Goal: Transaction & Acquisition: Obtain resource

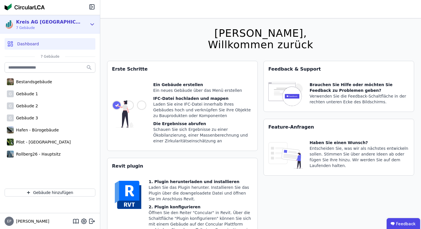
click at [54, 25] on span "7 Gebäude" at bounding box center [49, 27] width 66 height 5
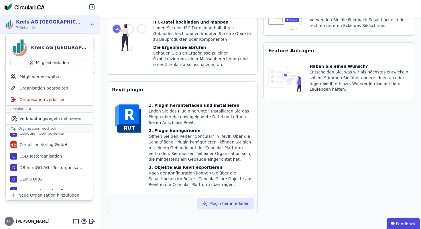
scroll to position [97, 0]
click at [92, 220] on icon at bounding box center [91, 220] width 7 height 7
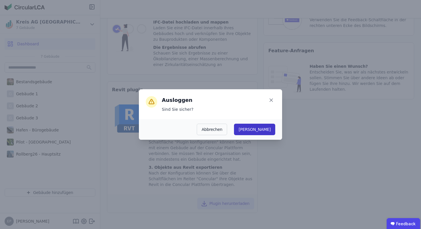
click at [270, 127] on button "[PERSON_NAME]" at bounding box center [254, 128] width 41 height 11
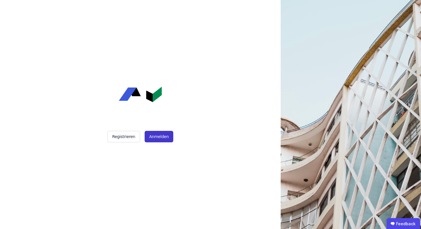
click at [159, 136] on button "Anmelden" at bounding box center [159, 136] width 29 height 11
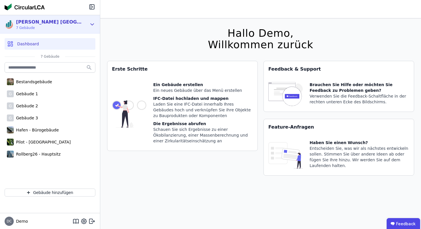
click at [83, 23] on div "Kreis AG Germany 7 Gebäude" at bounding box center [46, 24] width 82 height 11
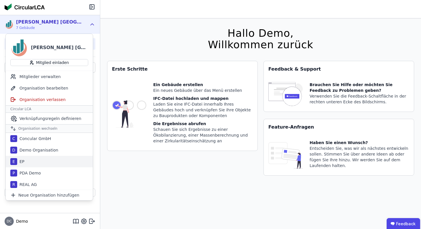
click at [26, 162] on div "E EP" at bounding box center [49, 161] width 87 height 11
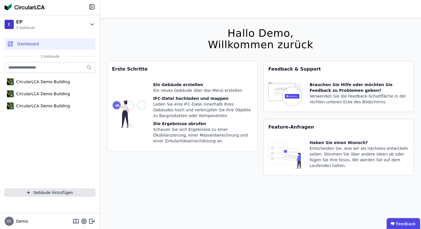
click at [67, 192] on button "Gebäude hinzufügen" at bounding box center [50, 192] width 91 height 8
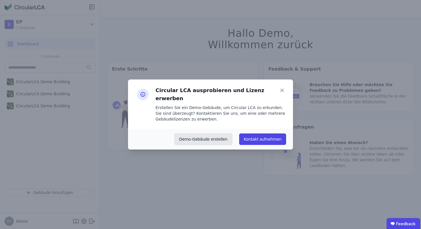
click at [208, 133] on button "Demo-Gebäude erstellen" at bounding box center [203, 138] width 58 height 11
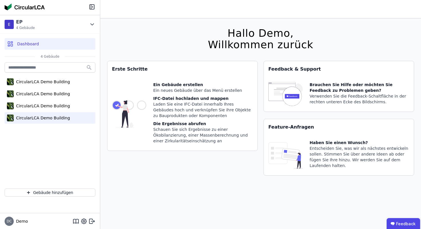
click at [56, 117] on div "CircularLCA Demo Building" at bounding box center [42, 118] width 56 height 6
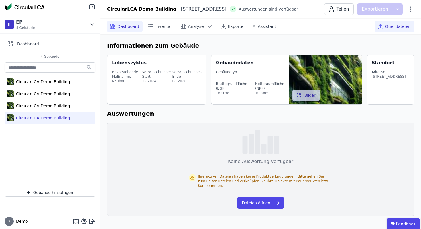
click at [394, 25] on span "Quelldateien" at bounding box center [397, 26] width 25 height 6
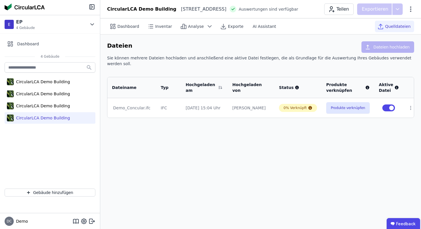
click at [197, 165] on div "Dashboard Inventar Analyse Exporte AI Assistant Quelldateien Dateien Dateien ho…" at bounding box center [260, 123] width 321 height 210
click at [228, 102] on td "22.07.25 15:04 Uhr" at bounding box center [204, 107] width 47 height 19
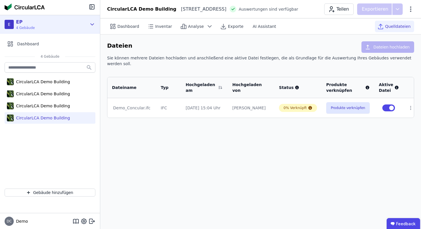
click at [58, 24] on div "E EP 4 Gebäude" at bounding box center [46, 24] width 82 height 11
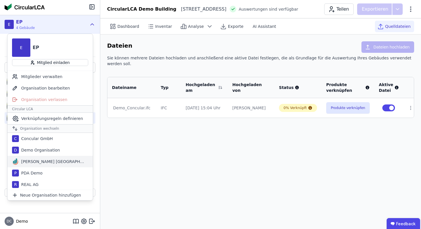
click at [45, 160] on div "Kreis AG [GEOGRAPHIC_DATA]" at bounding box center [52, 161] width 66 height 6
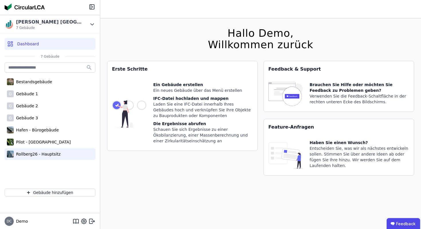
click at [28, 153] on div "Rollberg26 - Hauptsitz" at bounding box center [37, 154] width 47 height 6
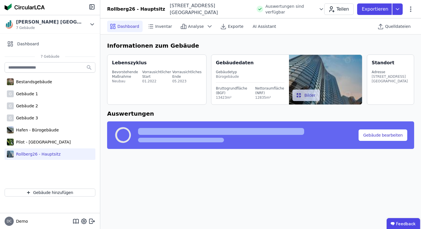
select select "*"
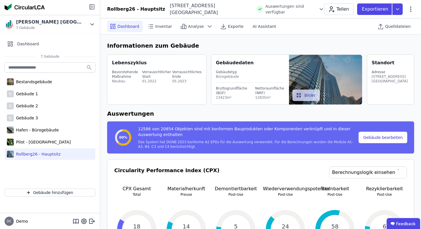
click at [93, 7] on icon at bounding box center [91, 6] width 7 height 7
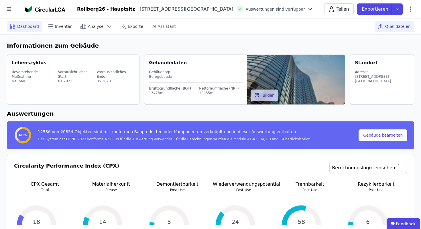
click at [398, 29] on div "Quelldateien" at bounding box center [394, 26] width 39 height 11
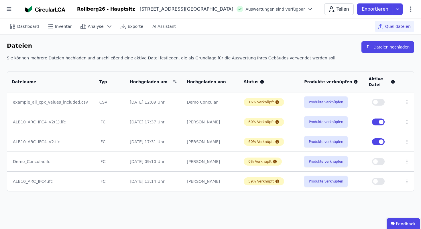
click at [358, 112] on td "Produkte verknüpfen" at bounding box center [332, 122] width 64 height 20
click at [201, 145] on td "Elena Petkova" at bounding box center [210, 141] width 57 height 20
click at [324, 141] on button "Produkte verknüpfen" at bounding box center [326, 141] width 44 height 11
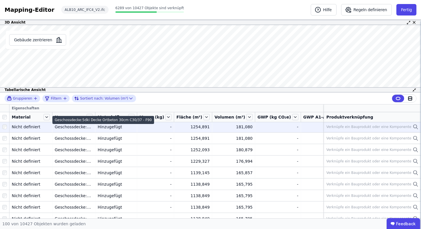
scroll to position [94, 0]
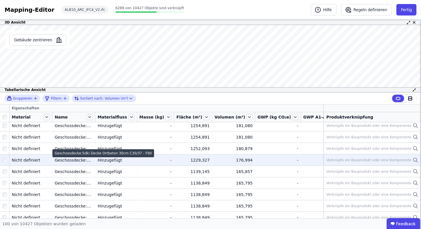
click at [74, 160] on div "Geschossdecke:5dki Decke Ortbeton 30cm C30/37 - F90" at bounding box center [74, 160] width 38 height 6
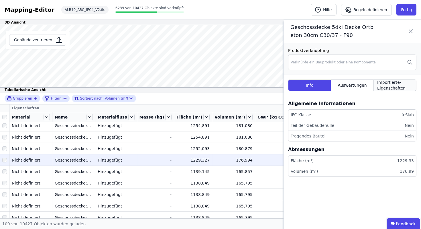
click at [396, 87] on span "Importierte-Eigenschaften" at bounding box center [395, 84] width 36 height 11
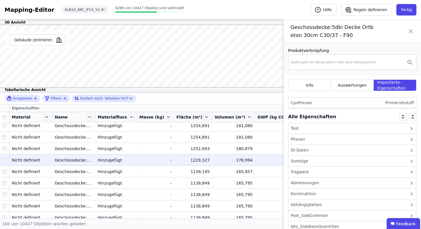
scroll to position [19, 0]
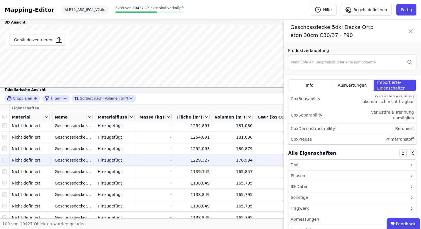
click at [332, 162] on div "Text" at bounding box center [352, 164] width 128 height 11
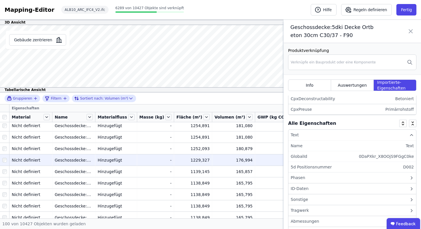
scroll to position [4, 0]
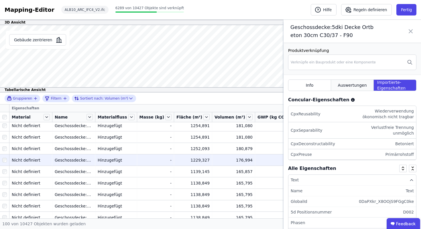
click at [351, 86] on span "Auswertungen" at bounding box center [352, 85] width 29 height 6
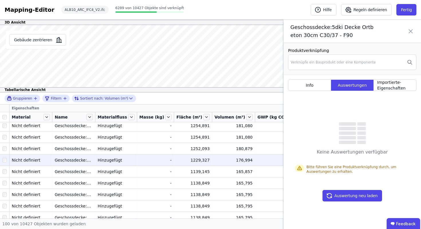
click at [410, 33] on icon at bounding box center [410, 31] width 7 height 16
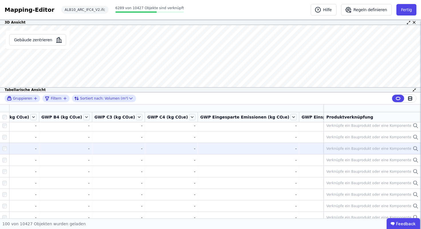
scroll to position [94, 388]
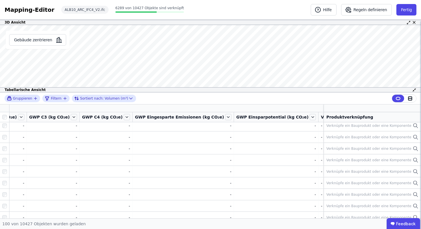
click at [371, 107] on icon "button" at bounding box center [371, 108] width 0 height 3
click at [305, 108] on div "Gruppieren Filtern Sortiert nach: Volumen (m³) Eigenschaften Concular Eigenscha…" at bounding box center [210, 155] width 421 height 126
click at [377, 108] on icon at bounding box center [377, 107] width 1 height 1
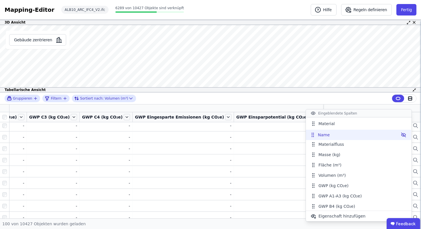
click at [314, 136] on icon at bounding box center [313, 136] width 1 height 1
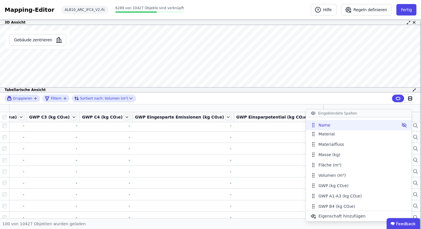
drag, startPoint x: 313, startPoint y: 132, endPoint x: 313, endPoint y: 122, distance: 9.5
click at [163, 101] on div "Gruppieren Filtern Sortiert nach: Volumen (m³)" at bounding box center [210, 98] width 421 height 12
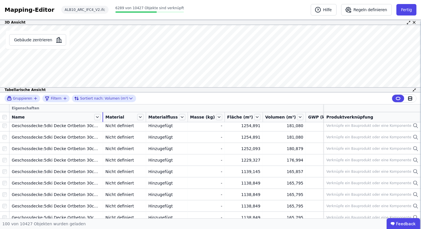
scroll to position [0, 0]
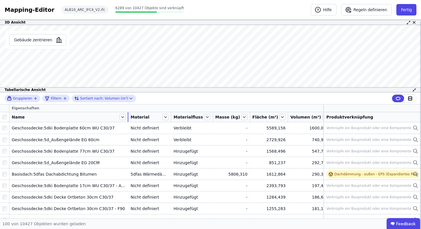
drag, startPoint x: 52, startPoint y: 117, endPoint x: 135, endPoint y: 119, distance: 83.4
click at [128, 118] on div at bounding box center [128, 117] width 1 height 10
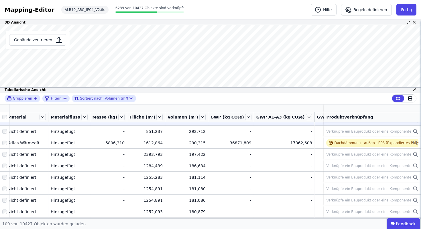
scroll to position [30, 130]
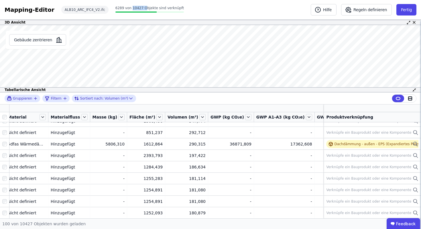
drag, startPoint x: 123, startPoint y: 6, endPoint x: 137, endPoint y: 7, distance: 13.5
click at [137, 7] on span "6289 von 10427 Objekte sind verknüpft" at bounding box center [149, 8] width 68 height 4
click at [185, 10] on div "Mapping-Editor Hilfe Regeln definieren Fertig ALB10_ARC_IFC4_V2.ifc 6289 von 10…" at bounding box center [210, 10] width 421 height 20
click at [408, 98] on icon at bounding box center [409, 98] width 3 height 0
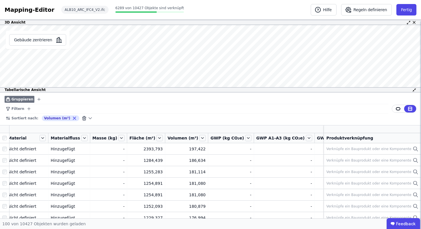
scroll to position [0, 130]
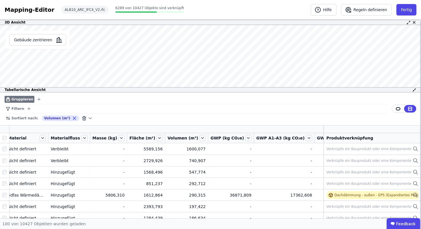
click at [37, 98] on icon "button" at bounding box center [39, 99] width 5 height 5
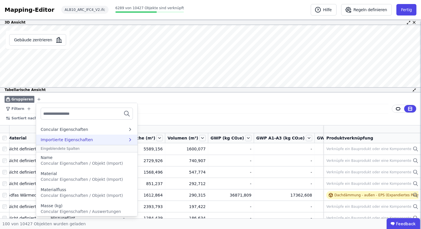
click at [122, 140] on div "Importierte Eigenschaften" at bounding box center [84, 140] width 87 height 6
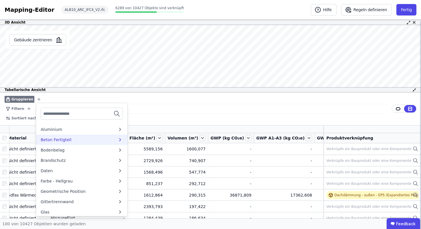
scroll to position [0, 0]
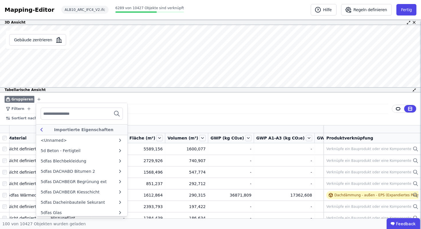
click at [40, 130] on icon at bounding box center [41, 129] width 6 height 7
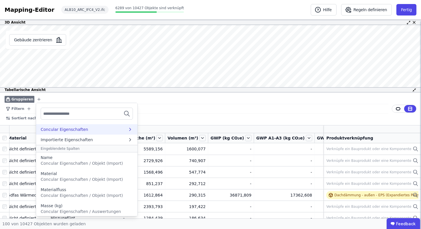
click at [92, 130] on div "Concular Eigenschaften" at bounding box center [84, 129] width 87 height 6
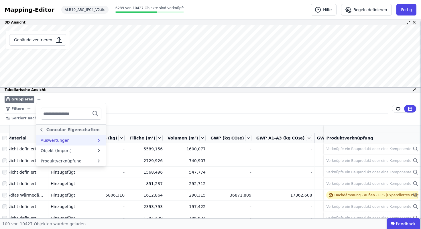
click at [94, 139] on div "Auswertungen" at bounding box center [69, 140] width 56 height 6
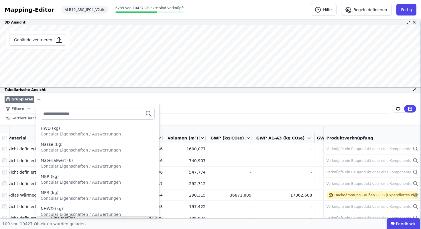
scroll to position [495, 0]
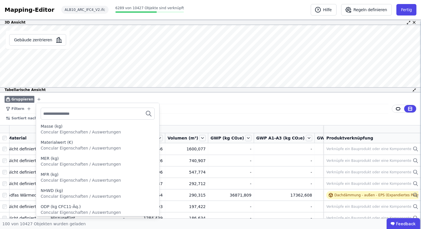
click at [50, 116] on input "text" at bounding box center [64, 113] width 42 height 10
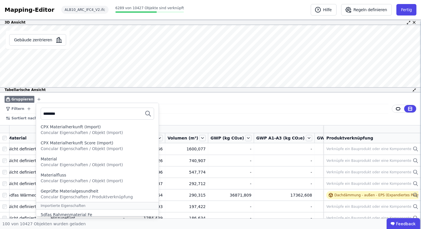
scroll to position [56, 0]
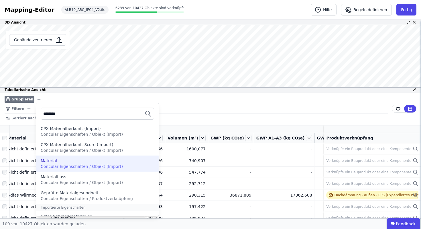
type input "********"
click at [88, 164] on span "Concular Eigenschaften / Objekt (Import)" at bounding box center [82, 166] width 82 height 5
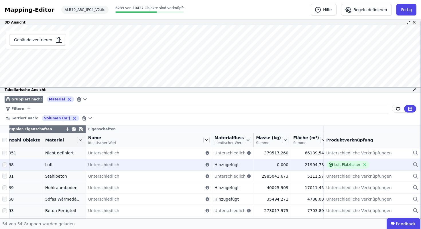
scroll to position [0, 0]
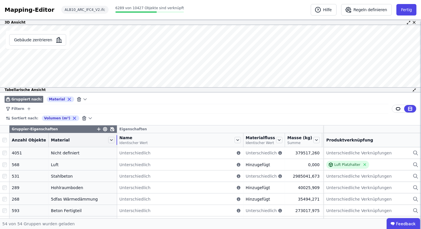
drag, startPoint x: 86, startPoint y: 141, endPoint x: 112, endPoint y: 141, distance: 26.1
click at [117, 141] on div at bounding box center [117, 140] width 1 height 10
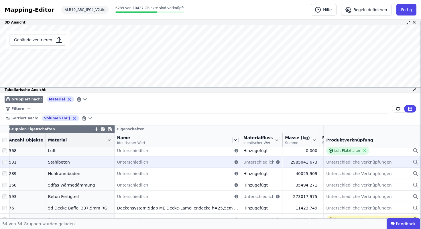
scroll to position [15, 0]
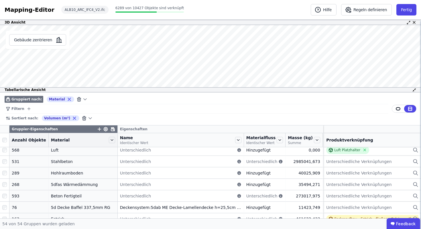
click at [99, 130] on icon "button" at bounding box center [99, 128] width 0 height 3
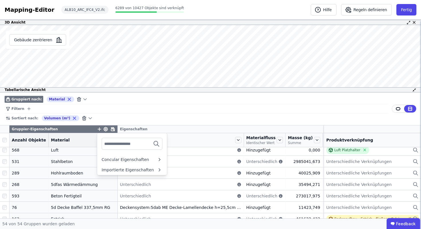
click at [116, 147] on input "text" at bounding box center [125, 143] width 42 height 10
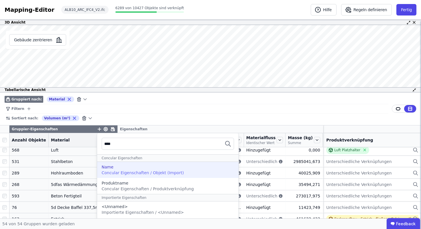
type input "****"
click at [117, 170] on span "Concular Eigenschaften / Objekt (Import)" at bounding box center [143, 172] width 82 height 5
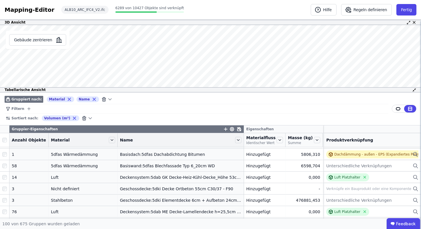
scroll to position [147, 0]
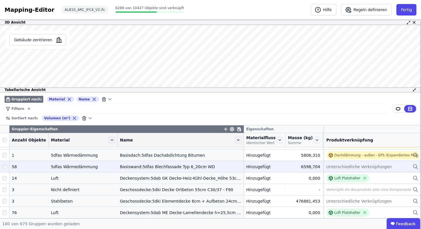
click at [386, 167] on span "Unterschiedliche Verknüpfungen" at bounding box center [358, 167] width 65 height 6
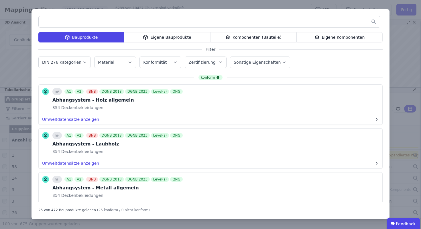
click at [395, 83] on div "Bauprodukte Eigene Bauprodukte Komponenten (Bauteile) Eigene Komponenten Filter…" at bounding box center [210, 114] width 421 height 229
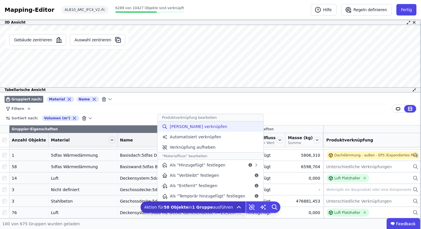
click at [197, 127] on span "Manuell verknüpfen" at bounding box center [199, 126] width 58 height 6
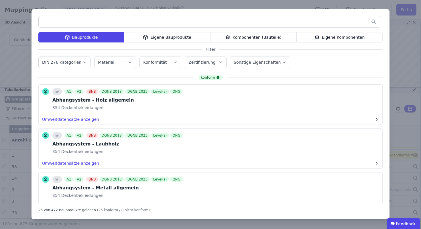
click at [171, 40] on div "Eigene Bauprodukte" at bounding box center [167, 37] width 86 height 10
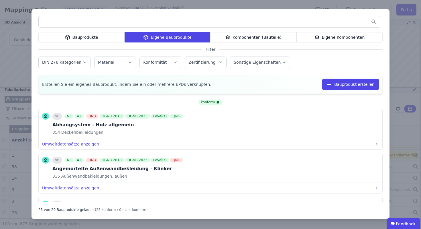
click at [253, 38] on div "Komponenten (Bauteile)" at bounding box center [253, 37] width 86 height 10
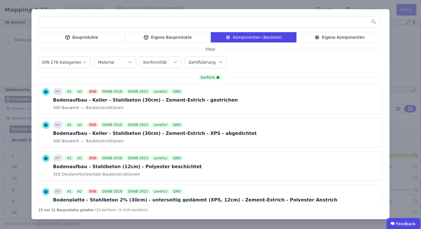
click at [316, 38] on div "Eigene Komponenten" at bounding box center [339, 37] width 86 height 10
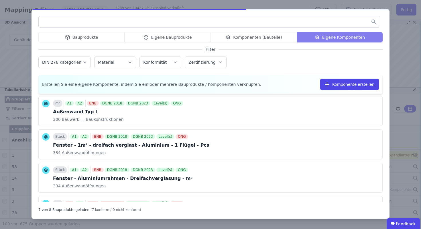
click at [87, 38] on div "Bauprodukte Eigene Bauprodukte Komponenten (Bauteile) Eigene Komponenten" at bounding box center [210, 37] width 344 height 10
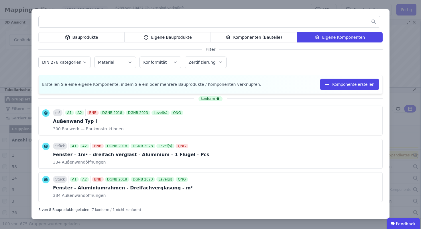
click at [272, 36] on div "Komponenten (Bauteile)" at bounding box center [254, 37] width 86 height 10
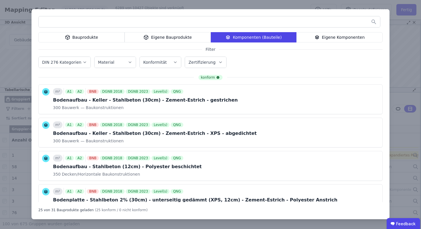
click at [103, 33] on div "Bauprodukte" at bounding box center [81, 37] width 86 height 10
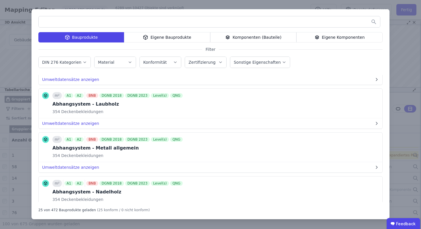
scroll to position [48, 0]
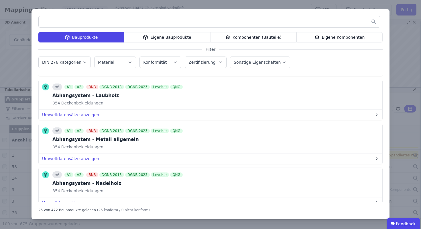
click at [94, 23] on input "text" at bounding box center [209, 22] width 341 height 10
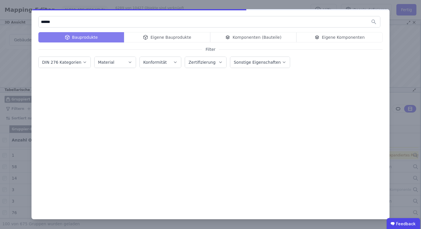
scroll to position [0, 0]
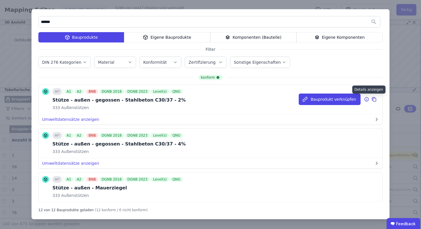
type input "******"
click at [367, 99] on icon at bounding box center [367, 99] width 0 height 0
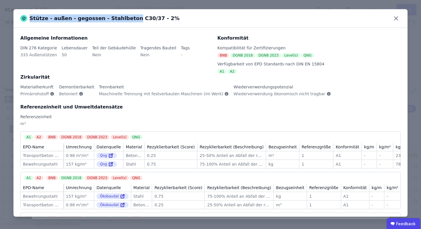
drag, startPoint x: 124, startPoint y: 17, endPoint x: 161, endPoint y: 15, distance: 37.0
click at [160, 15] on div "Stütze - außen - gegossen - Stahlbeton C30/37 - 2%" at bounding box center [210, 18] width 394 height 19
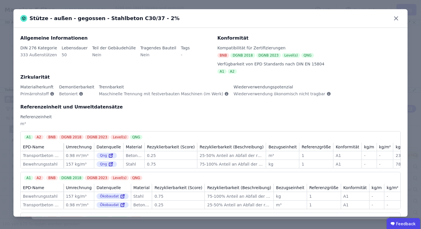
click at [158, 18] on div "Stütze - außen - gegossen - Stahlbeton C30/37 - 2%" at bounding box center [210, 18] width 394 height 19
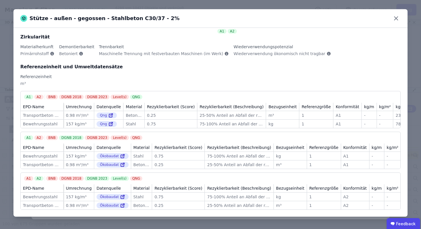
scroll to position [46, 0]
drag, startPoint x: 135, startPoint y: 90, endPoint x: 127, endPoint y: 91, distance: 7.7
click at [130, 95] on div "QNG" at bounding box center [136, 97] width 13 height 5
click at [27, 95] on div "A1" at bounding box center [28, 97] width 9 height 5
drag, startPoint x: 25, startPoint y: 133, endPoint x: 33, endPoint y: 133, distance: 7.4
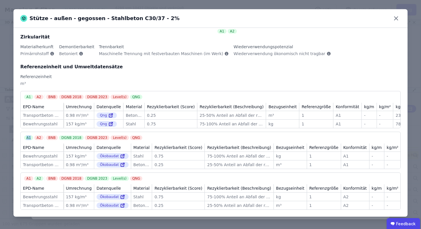
click at [33, 135] on div "A1 A2" at bounding box center [34, 137] width 21 height 5
drag, startPoint x: 60, startPoint y: 133, endPoint x: 81, endPoint y: 133, distance: 20.9
click at [81, 135] on div "BNB DGNB 2018 DGNB 2023 Level(s) QNG" at bounding box center [95, 137] width 98 height 5
drag, startPoint x: 36, startPoint y: 175, endPoint x: 43, endPoint y: 175, distance: 6.9
click at [43, 176] on div "A1 A2" at bounding box center [34, 178] width 21 height 5
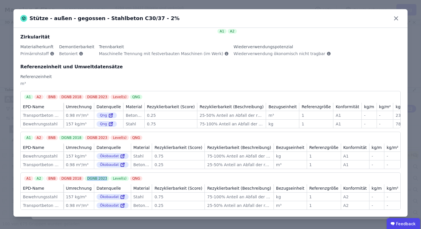
drag, startPoint x: 85, startPoint y: 176, endPoint x: 105, endPoint y: 176, distance: 20.0
click at [105, 176] on div "DGNB 2023" at bounding box center [97, 178] width 25 height 5
drag, startPoint x: 113, startPoint y: 176, endPoint x: 121, endPoint y: 176, distance: 8.0
click at [121, 176] on div "Level(s)" at bounding box center [120, 178] width 18 height 5
click at [150, 176] on div "A1 A2 BNB DGNB 2018 DGNB 2023 Level(s) QNG" at bounding box center [212, 178] width 376 height 5
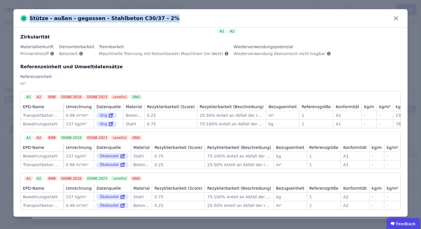
drag, startPoint x: 29, startPoint y: 19, endPoint x: 154, endPoint y: 19, distance: 124.9
click at [154, 19] on div "Stütze - außen - gegossen - Stahlbeton C30/37 - 2%" at bounding box center [99, 18] width 159 height 8
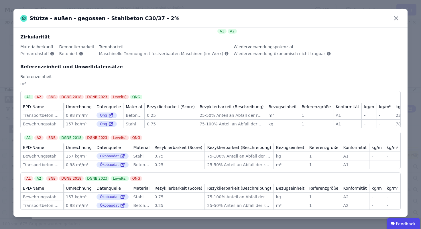
click at [169, 19] on div "Stütze - außen - gegossen - Stahlbeton C30/37 - 2%" at bounding box center [210, 18] width 394 height 19
click at [123, 104] on div "Datenquelle" at bounding box center [108, 107] width 29 height 8
drag, startPoint x: 38, startPoint y: 15, endPoint x: 154, endPoint y: 15, distance: 115.4
click at [154, 15] on div "Stütze - außen - gegossen - Stahlbeton C30/37 - 2%" at bounding box center [99, 18] width 159 height 8
click at [395, 19] on icon at bounding box center [395, 18] width 9 height 9
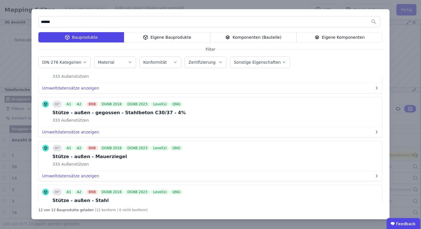
scroll to position [0, 0]
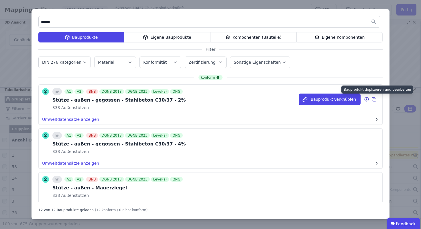
click at [375, 99] on icon at bounding box center [373, 99] width 5 height 7
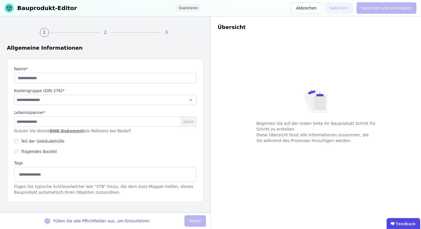
type input "**********"
select select "**********"
type input "**"
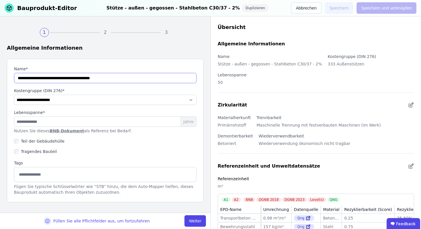
click at [41, 81] on input "string" at bounding box center [105, 78] width 182 height 10
drag, startPoint x: 128, startPoint y: 78, endPoint x: 61, endPoint y: 78, distance: 67.0
click at [61, 78] on input "string" at bounding box center [105, 78] width 182 height 10
click at [317, 7] on button "Abbrechen" at bounding box center [306, 7] width 30 height 11
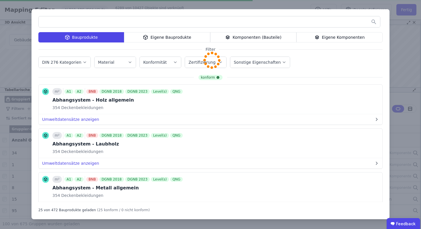
click at [175, 38] on div "Eigene Bauprodukte" at bounding box center [167, 37] width 86 height 10
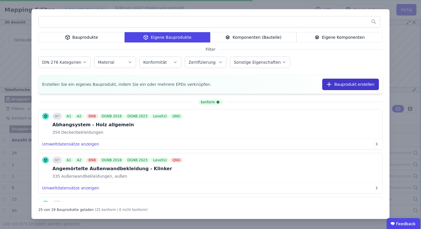
click at [353, 83] on button "Bauprodukt erstellen" at bounding box center [350, 83] width 57 height 11
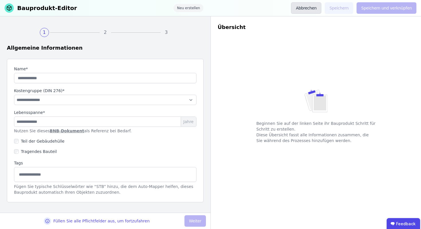
click at [306, 9] on button "Abbrechen" at bounding box center [306, 7] width 30 height 11
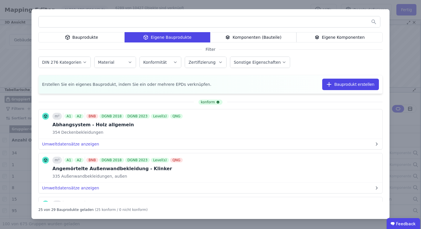
click at [283, 37] on div "Komponenten (Bauteile)" at bounding box center [253, 37] width 86 height 10
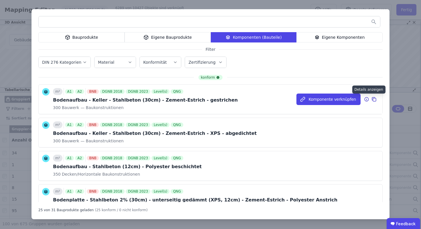
click at [367, 100] on icon at bounding box center [366, 99] width 5 height 7
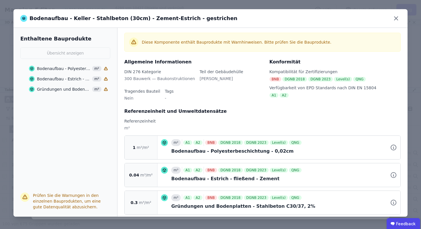
scroll to position [25, 0]
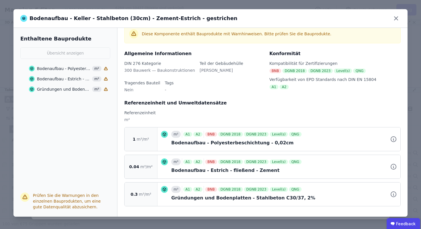
click at [53, 68] on div "Bodenaufbau - Polyesterbeschichtung - 0,02cm" at bounding box center [64, 69] width 54 height 6
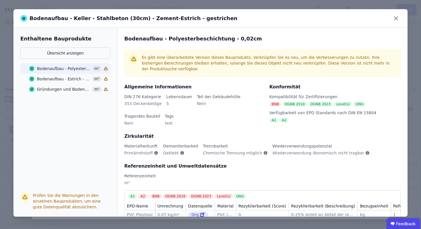
click at [52, 79] on div "Bodenaufbau - Estrich - fließend - Zement" at bounding box center [64, 79] width 54 height 6
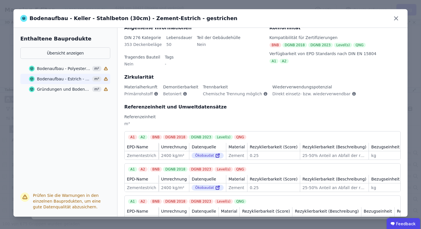
scroll to position [42, 0]
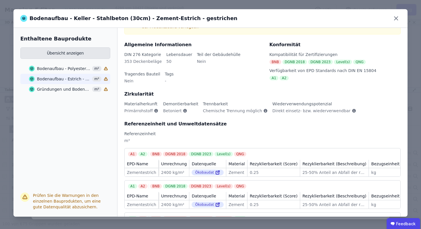
click at [73, 54] on button "Übersicht anzeigen" at bounding box center [65, 52] width 90 height 11
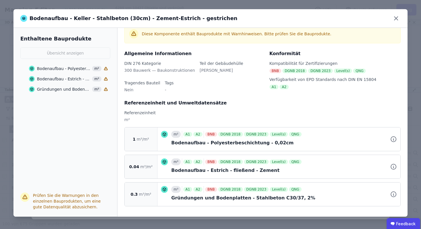
scroll to position [25, 0]
click at [145, 126] on div "m²" at bounding box center [262, 122] width 276 height 10
drag, startPoint x: 130, startPoint y: 119, endPoint x: 120, endPoint y: 119, distance: 9.5
click at [120, 119] on div "Übersicht Diese Komponente enthält Bauprodukte mit Warnhinweisen. Bitte prüfen …" at bounding box center [262, 122] width 290 height 188
drag, startPoint x: 135, startPoint y: 137, endPoint x: 132, endPoint y: 138, distance: 3.2
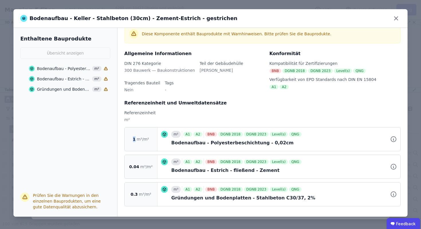
click at [132, 138] on div "1 m²/m²" at bounding box center [141, 138] width 33 height 23
click at [131, 120] on div "m²" at bounding box center [262, 122] width 276 height 10
drag, startPoint x: 29, startPoint y: 17, endPoint x: 64, endPoint y: 17, distance: 35.2
click at [64, 17] on div "Bodenaufbau - Keller - Stahlbeton (30cm) - Zement-Estrich - gestrichen" at bounding box center [128, 18] width 217 height 8
click at [131, 120] on div "m²" at bounding box center [262, 122] width 276 height 10
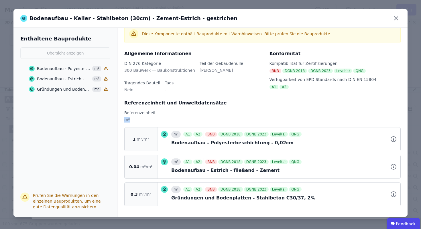
drag, startPoint x: 130, startPoint y: 119, endPoint x: 123, endPoint y: 119, distance: 7.4
click at [123, 119] on div "Übersicht Diese Komponente enthält Bauprodukte mit Warnhinweisen. Bitte prüfen …" at bounding box center [262, 122] width 290 height 188
click at [137, 197] on div "0.3 m³/m²" at bounding box center [141, 193] width 33 height 23
drag, startPoint x: 129, startPoint y: 121, endPoint x: 123, endPoint y: 120, distance: 6.3
click at [122, 121] on div "Übersicht Diese Komponente enthält Bauprodukte mit Warnhinweisen. Bitte prüfen …" at bounding box center [262, 122] width 290 height 188
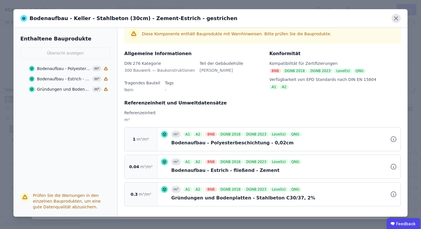
click at [396, 17] on icon at bounding box center [395, 18] width 9 height 9
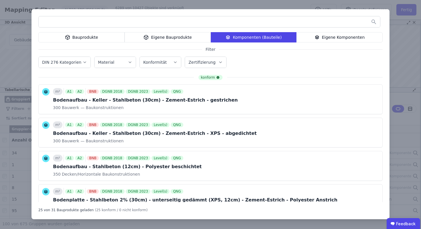
scroll to position [0, 0]
click at [84, 37] on div "Bauprodukte" at bounding box center [81, 37] width 86 height 10
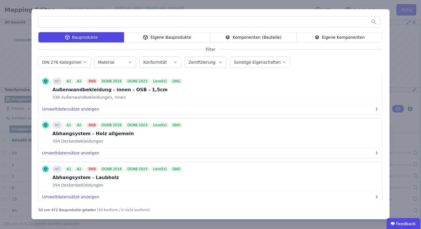
scroll to position [1059, 0]
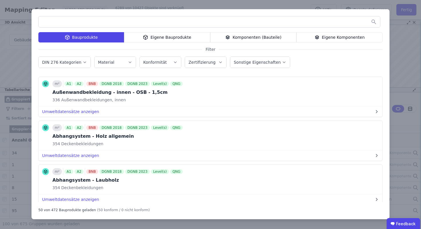
click at [170, 38] on div "Eigene Bauprodukte" at bounding box center [167, 37] width 86 height 10
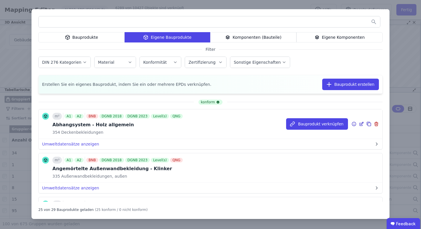
drag, startPoint x: 290, startPoint y: 131, endPoint x: 294, endPoint y: 131, distance: 4.0
click at [290, 131] on div "Bauprodukt verknüpfen" at bounding box center [334, 123] width 96 height 29
click at [361, 124] on icon at bounding box center [362, 123] width 3 height 3
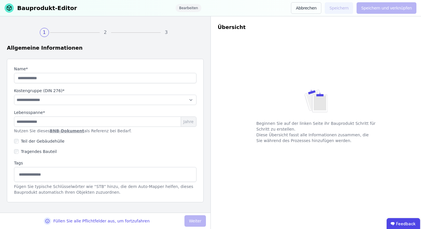
type input "**********"
select select "**********"
type input "**"
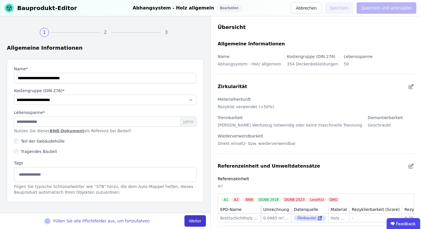
click at [202, 220] on button "Weiter" at bounding box center [194, 220] width 21 height 11
select select "**********"
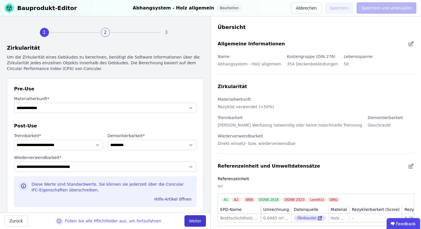
click at [198, 220] on button "Weiter" at bounding box center [194, 220] width 21 height 11
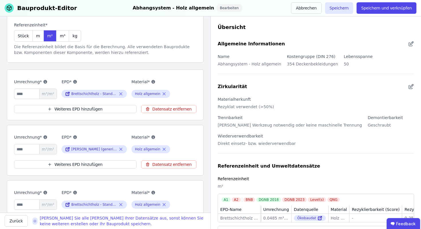
scroll to position [57, 0]
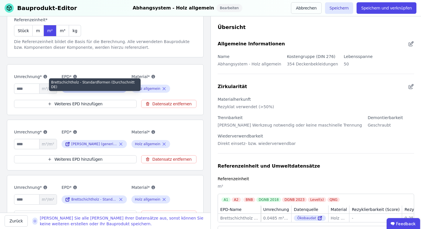
click at [85, 88] on div "Brettschichtholz - Standardformen (Durchschnitt DE)" at bounding box center [94, 88] width 46 height 5
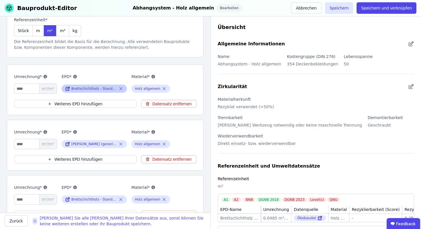
click at [67, 87] on icon at bounding box center [67, 88] width 5 height 7
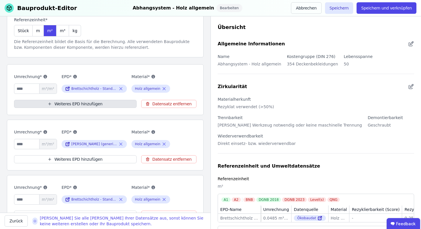
click at [65, 103] on button "Weiteres EPD hinzufügen" at bounding box center [75, 104] width 123 height 8
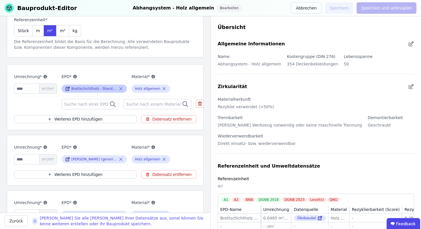
click at [122, 88] on icon at bounding box center [120, 88] width 5 height 7
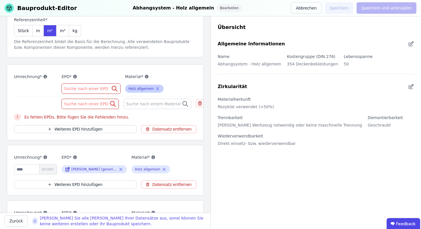
click at [157, 88] on icon at bounding box center [157, 88] width 5 height 7
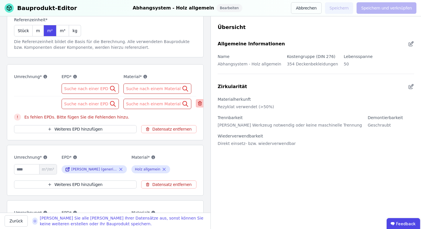
click at [197, 101] on icon at bounding box center [199, 103] width 5 height 7
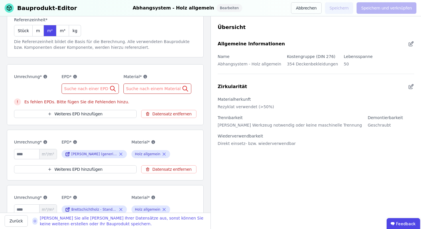
click at [92, 89] on span "Suche nach einer EPD" at bounding box center [86, 89] width 45 height 6
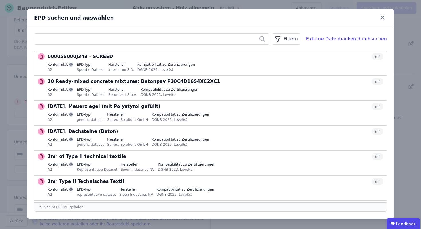
click at [12, 43] on div "EPD suchen und auswählen Filtern Externe Datenbanken durchsuchen 00005S000J343 …" at bounding box center [210, 114] width 421 height 229
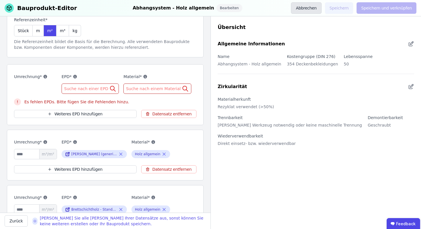
click at [310, 7] on button "Abbrechen" at bounding box center [306, 7] width 30 height 11
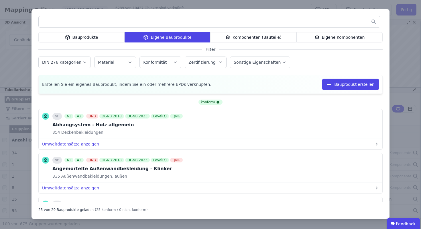
click at [17, 66] on div "Bauprodukte Eigene Bauprodukte Komponenten (Bauteile) Eigene Komponenten Filter…" at bounding box center [210, 114] width 421 height 229
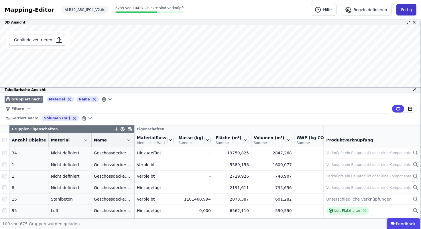
click at [408, 10] on button "Fertig" at bounding box center [406, 9] width 20 height 11
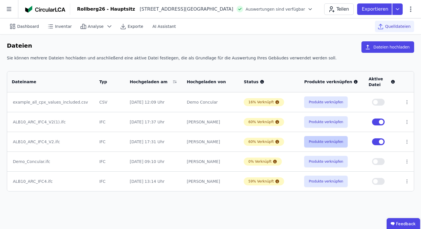
click at [326, 142] on button "Produkte verknüpfen" at bounding box center [326, 141] width 44 height 11
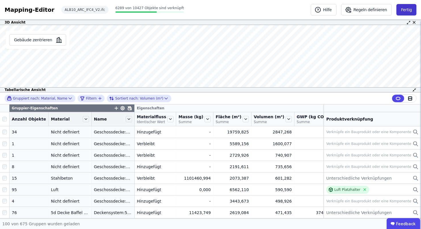
click at [406, 7] on button "Fertig" at bounding box center [406, 9] width 20 height 11
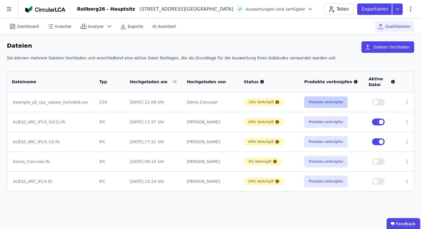
click at [333, 101] on button "Produkte verknüpfen" at bounding box center [326, 101] width 44 height 11
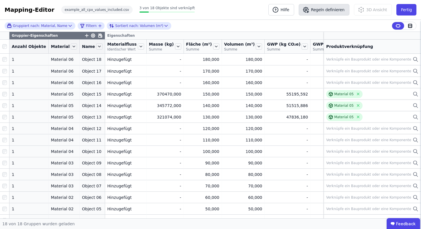
click at [337, 9] on button "Regeln definieren" at bounding box center [324, 9] width 51 height 11
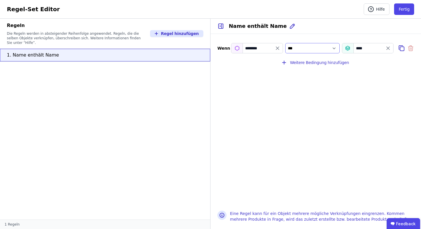
click at [325, 46] on select "*** *******" at bounding box center [312, 48] width 54 height 10
click at [323, 63] on button "Weitere Bedingung hinzufügen" at bounding box center [316, 62] width 76 height 11
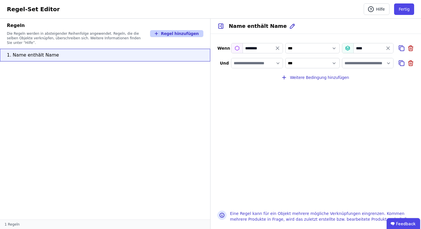
click at [186, 30] on button "Regel hinzufügen" at bounding box center [176, 33] width 53 height 7
select select "**"
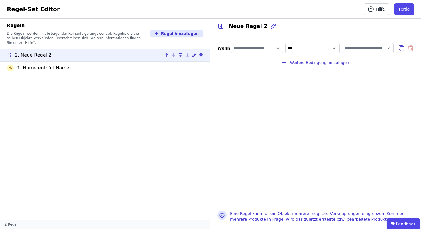
drag, startPoint x: 9, startPoint y: 63, endPoint x: 9, endPoint y: 49, distance: 14.3
click at [9, 55] on icon at bounding box center [9, 55] width 1 height 1
click at [199, 53] on icon at bounding box center [201, 55] width 5 height 5
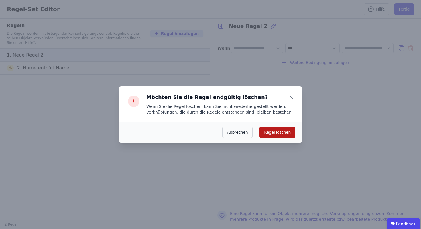
click at [282, 131] on button "Regel löschen" at bounding box center [277, 131] width 36 height 11
type input "********"
select select "**********"
type input "****"
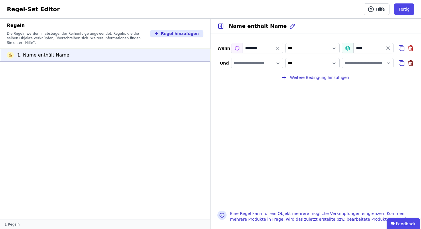
click at [410, 64] on icon at bounding box center [410, 63] width 7 height 7
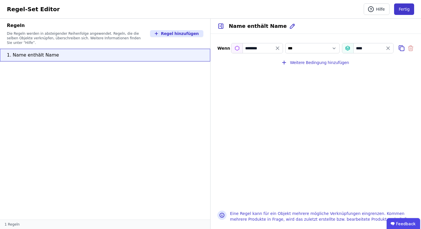
click at [406, 10] on button "Fertig" at bounding box center [404, 8] width 20 height 11
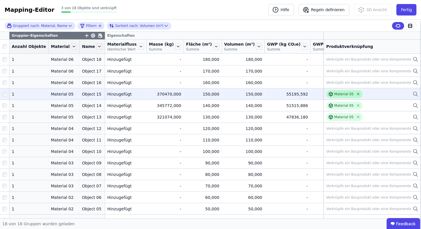
click at [357, 96] on icon at bounding box center [358, 94] width 4 height 4
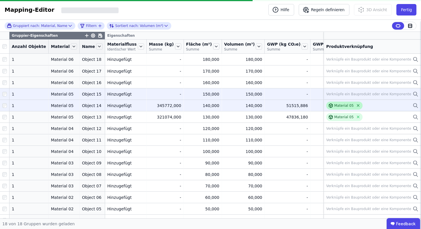
click at [357, 107] on icon at bounding box center [358, 105] width 4 height 4
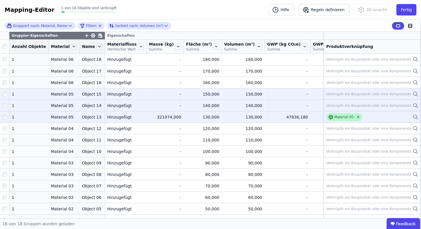
click at [357, 118] on icon at bounding box center [358, 117] width 2 height 2
drag, startPoint x: 71, startPoint y: 45, endPoint x: 81, endPoint y: 45, distance: 9.7
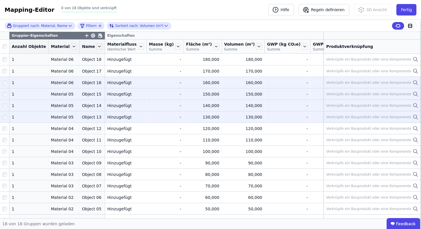
click at [399, 85] on div "Verknüpfe ein Bauprodukt oder eine Komponente" at bounding box center [368, 82] width 85 height 5
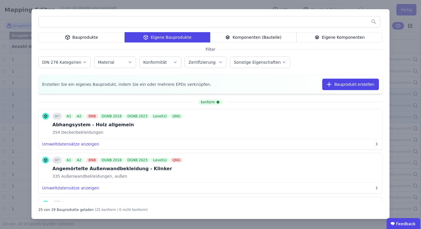
click at [127, 21] on input "text" at bounding box center [209, 22] width 341 height 10
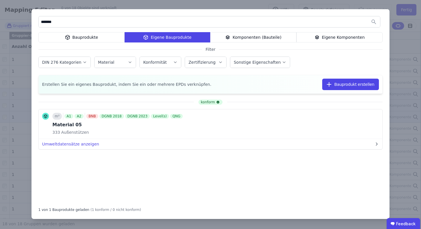
type input "*******"
click at [404, 80] on div "******* Bauprodukte Eigene Bauprodukte Komponenten (Bauteile) Eigene Komponente…" at bounding box center [210, 114] width 421 height 229
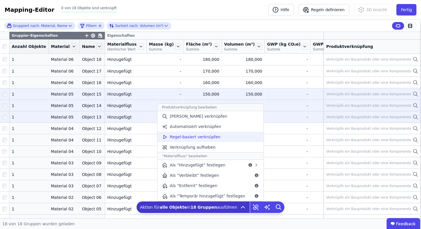
click at [203, 137] on span "Regel-basiert verknüpfen" at bounding box center [195, 137] width 51 height 6
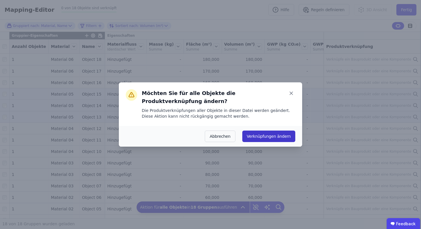
click at [274, 136] on button "Verknüpfungen ändern" at bounding box center [268, 135] width 53 height 11
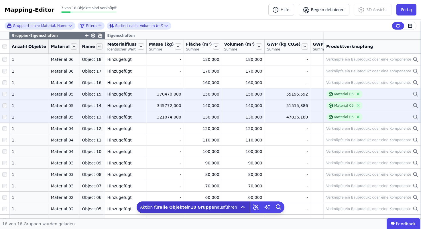
click at [346, 27] on div "Gruppiert nach: Material, Name Filtern Sortiert nach: Volumen (m³)" at bounding box center [210, 26] width 421 height 12
click at [408, 11] on button "Fertig" at bounding box center [406, 9] width 20 height 11
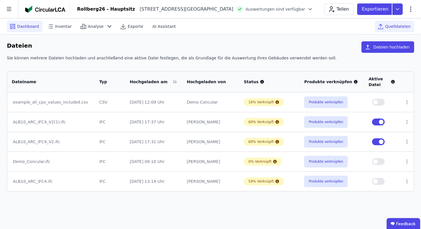
click at [21, 26] on span "Dashboard" at bounding box center [28, 26] width 22 height 6
select select "*"
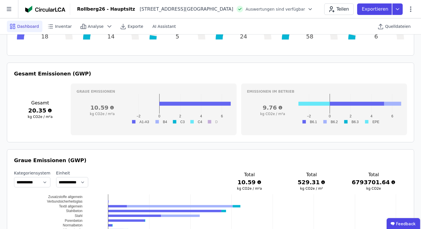
scroll to position [191, 0]
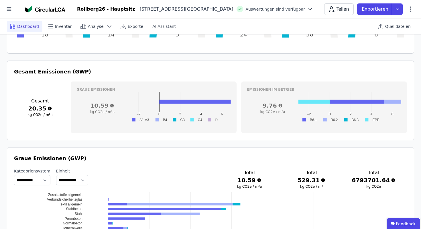
click at [129, 85] on div "Graue Emissionen 10.59 kg CO2e / m²a −2 0 2 4 6 A1-A3 B4 C3 C4 D −2 0 2 4 6 A1-…" at bounding box center [154, 107] width 166 height 52
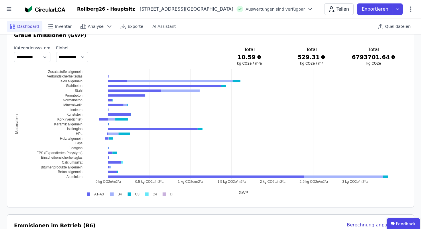
scroll to position [313, 0]
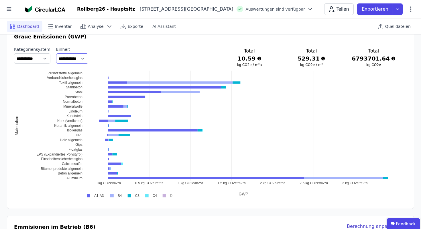
click at [72, 60] on select "**********" at bounding box center [72, 58] width 32 height 10
click at [46, 58] on select "**********" at bounding box center [32, 58] width 36 height 10
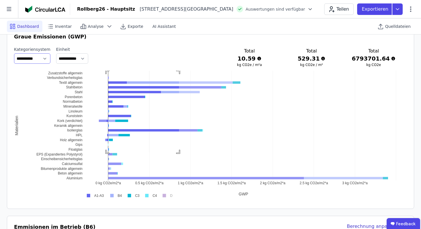
drag, startPoint x: 107, startPoint y: 71, endPoint x: 180, endPoint y: 153, distance: 109.5
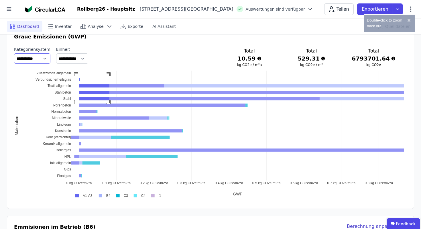
drag, startPoint x: 75, startPoint y: 73, endPoint x: 109, endPoint y: 103, distance: 45.1
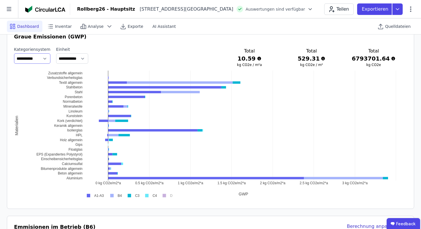
click at [42, 56] on select "**********" at bounding box center [32, 58] width 36 height 10
select select "**********"
click at [14, 53] on select "**********" at bounding box center [32, 58] width 36 height 10
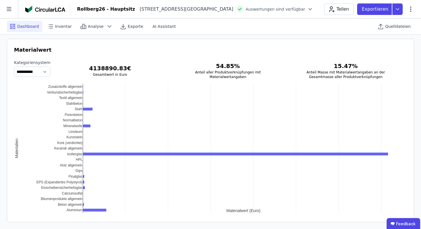
scroll to position [755, 0]
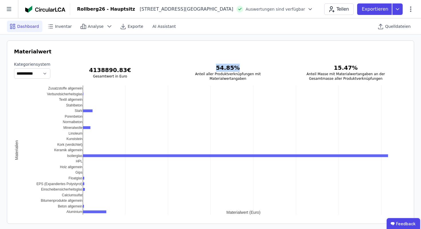
drag, startPoint x: 227, startPoint y: 68, endPoint x: 258, endPoint y: 66, distance: 30.4
click at [258, 66] on h3 "54.85 %" at bounding box center [227, 68] width 99 height 8
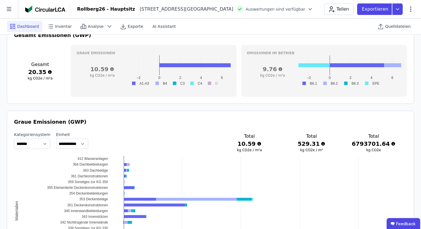
scroll to position [207, 0]
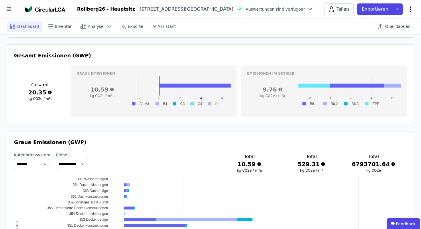
click at [411, 10] on icon at bounding box center [410, 9] width 7 height 7
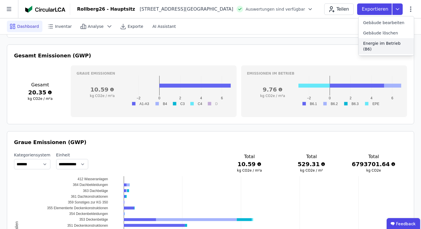
click at [385, 43] on span "Energie im Betrieb (B6)" at bounding box center [386, 45] width 46 height 11
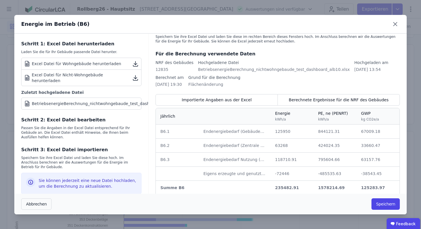
scroll to position [14, 0]
click at [393, 24] on icon at bounding box center [395, 23] width 9 height 9
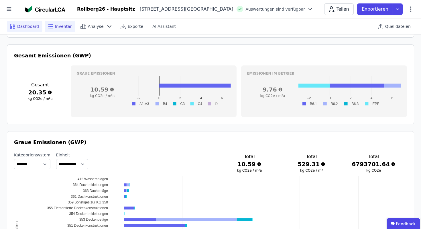
click at [60, 25] on span "Inventar" at bounding box center [63, 26] width 17 height 6
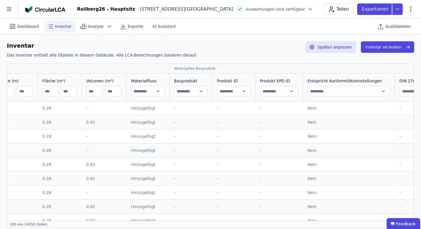
scroll to position [0, 202]
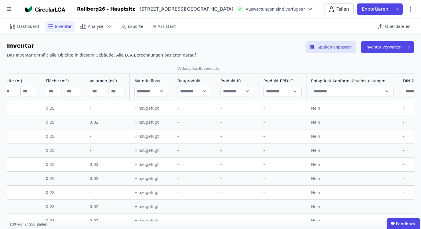
click at [190, 89] on input "text" at bounding box center [194, 91] width 33 height 10
type input "**********"
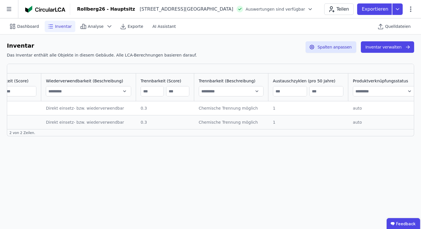
scroll to position [0, 1048]
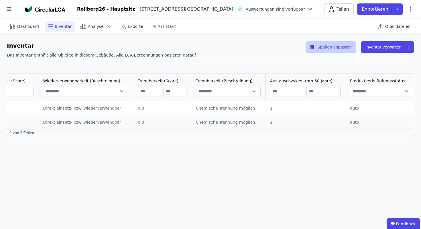
click at [331, 47] on button "Spalten anpassen" at bounding box center [331, 46] width 51 height 11
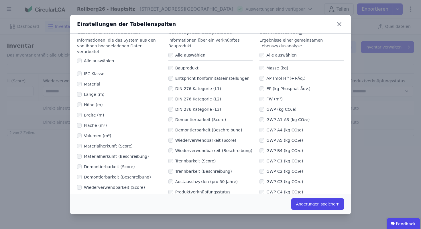
scroll to position [0, 0]
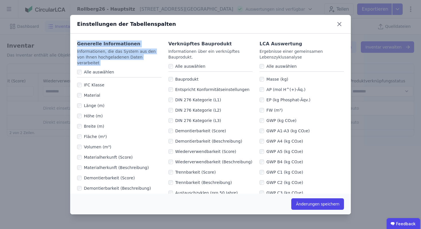
drag, startPoint x: 75, startPoint y: 42, endPoint x: 149, endPoint y: 62, distance: 77.1
click at [151, 60] on div "Generelle Informationen Informationen, die das System aus den von Ihnen hochgel…" at bounding box center [119, 204] width 84 height 328
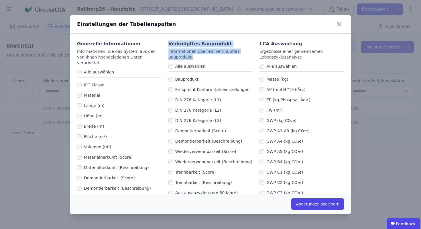
drag, startPoint x: 166, startPoint y: 43, endPoint x: 230, endPoint y: 59, distance: 66.3
click at [280, 58] on div "Ergebnisse einer gemeinsamen Lebenszyklusanalyse" at bounding box center [301, 53] width 84 height 11
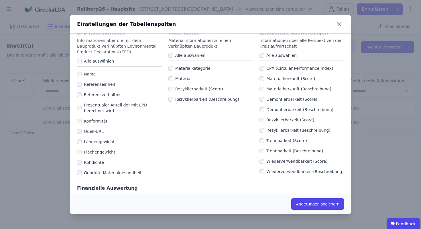
scroll to position [369, 0]
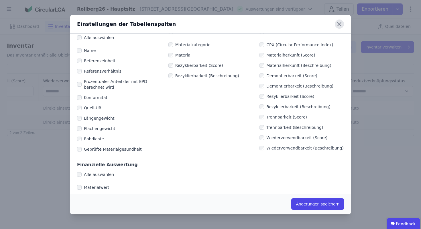
click at [339, 24] on icon at bounding box center [339, 23] width 3 height 3
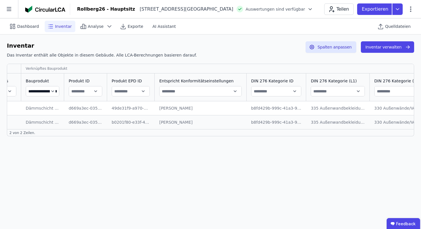
scroll to position [0, 360]
click at [398, 7] on icon at bounding box center [397, 8] width 10 height 11
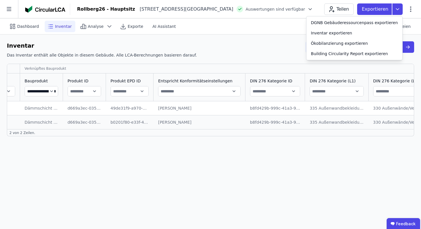
click at [208, 34] on div "Dashboard Inventar Analyse Exporte AI Assistant Quelldateien" at bounding box center [210, 26] width 407 height 16
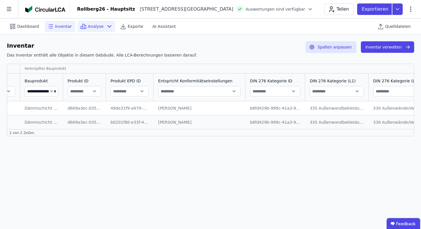
click at [94, 23] on span "Analyse" at bounding box center [96, 26] width 16 height 6
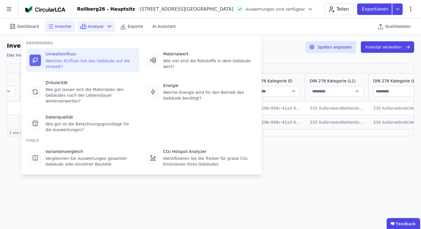
click at [95, 65] on div "Welchen Einfluss hat das Gebäude auf die Umwelt?" at bounding box center [91, 63] width 90 height 11
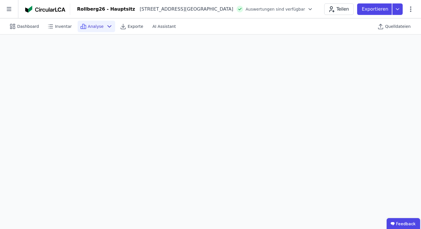
click at [106, 23] on icon at bounding box center [109, 26] width 7 height 7
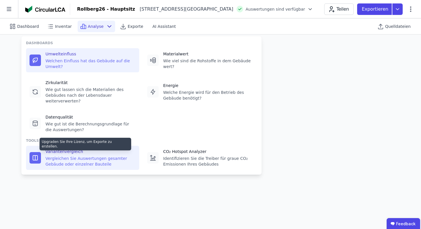
click at [105, 161] on div "Vergleichen Sie Auswertungen gesamter Gebäude oder einzelner Bauteile" at bounding box center [91, 160] width 90 height 11
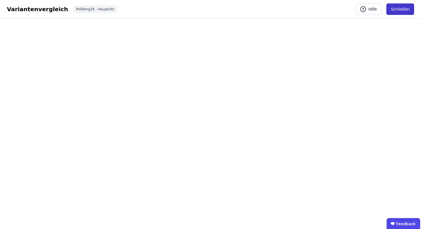
click at [401, 8] on button "Schließen" at bounding box center [400, 8] width 28 height 11
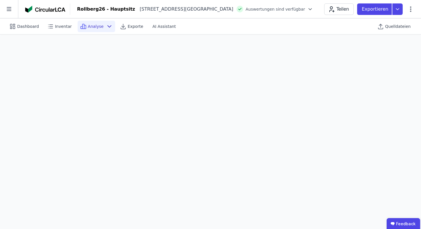
click at [106, 28] on icon at bounding box center [109, 26] width 7 height 7
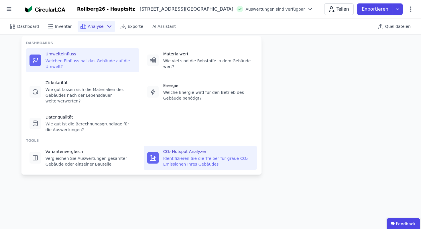
click at [191, 165] on div "Identifizieren Sie die Treiber für graue CO₂ Emissionen Ihres Gebäudes" at bounding box center [208, 160] width 90 height 11
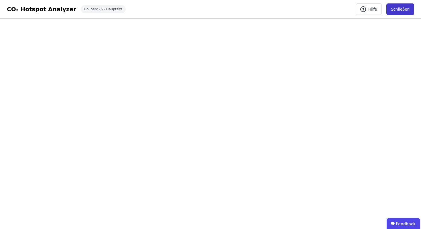
click at [402, 10] on button "Schließen" at bounding box center [400, 8] width 28 height 11
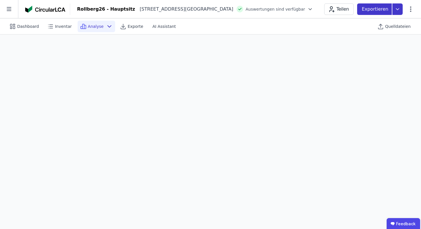
click at [399, 6] on icon at bounding box center [397, 8] width 10 height 11
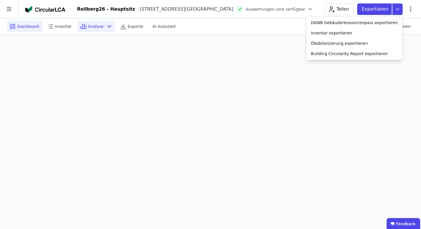
click at [31, 26] on span "Dashboard" at bounding box center [28, 26] width 22 height 6
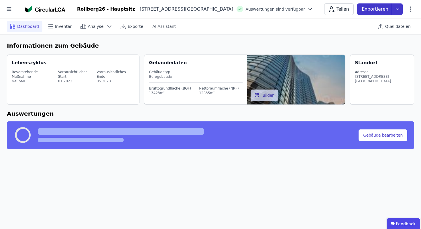
select select "*"
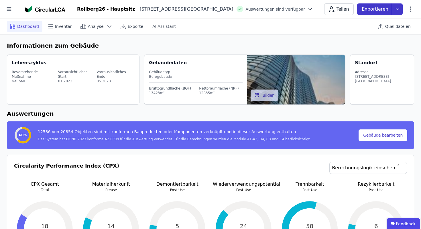
click at [400, 9] on icon at bounding box center [397, 8] width 10 height 11
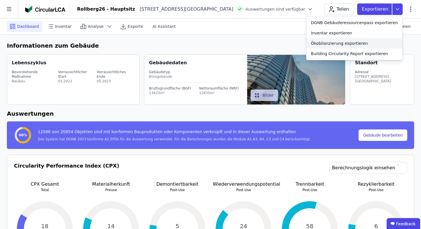
click at [334, 44] on div "Ökobilanzierung exportieren" at bounding box center [339, 43] width 57 height 6
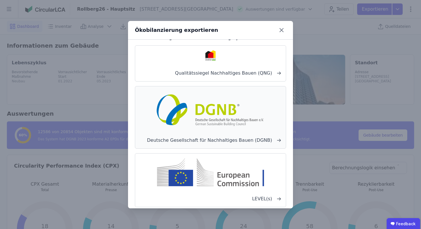
scroll to position [17, 0]
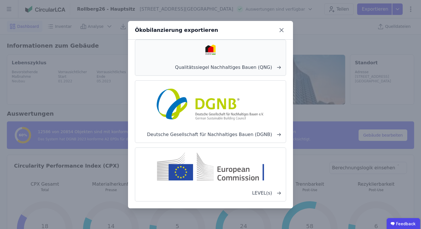
click at [243, 55] on div "Qualitätssiegel Nachhaltiges Bauen (QNG)" at bounding box center [210, 58] width 151 height 36
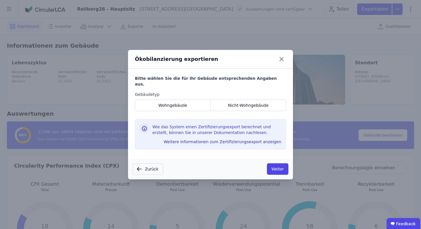
scroll to position [0, 0]
click at [225, 103] on div "Nicht-Wohngebäude" at bounding box center [249, 104] width 76 height 11
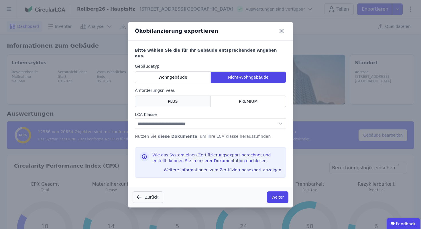
click at [204, 98] on div "PLUS" at bounding box center [173, 100] width 76 height 11
click at [177, 120] on select "**********" at bounding box center [210, 123] width 151 height 10
select select "*"
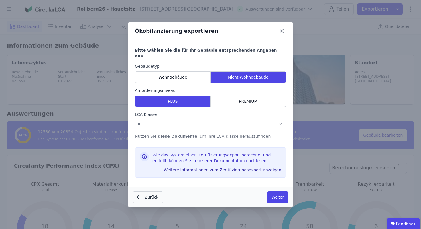
click at [135, 118] on select "**********" at bounding box center [210, 123] width 151 height 10
click at [281, 195] on button "Weiter" at bounding box center [277, 196] width 21 height 11
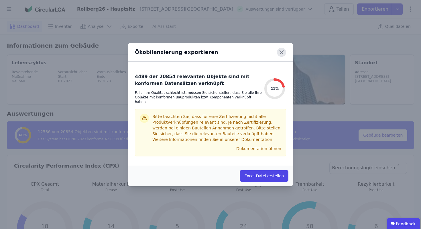
click at [280, 57] on icon at bounding box center [281, 52] width 9 height 9
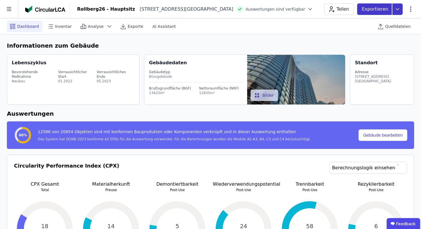
click at [398, 7] on icon at bounding box center [397, 8] width 10 height 11
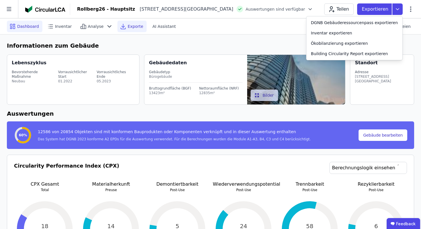
click at [120, 27] on icon at bounding box center [123, 26] width 7 height 7
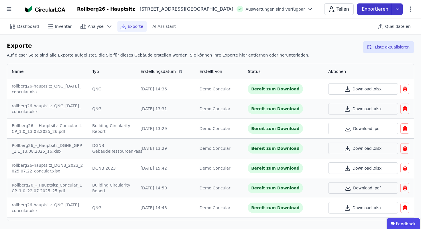
click at [398, 9] on icon at bounding box center [397, 8] width 3 height 1
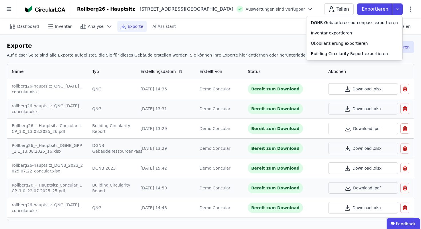
click at [165, 118] on td "13.08.2025, 13:31" at bounding box center [165, 109] width 59 height 20
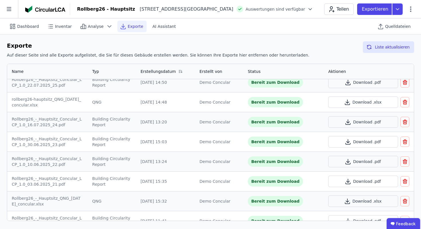
scroll to position [108, 0]
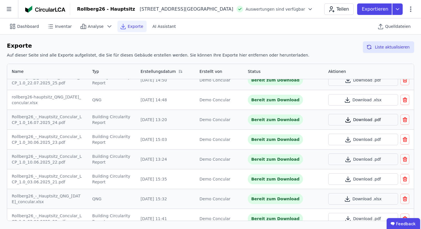
click at [367, 120] on button "Download .pdf" at bounding box center [363, 119] width 70 height 11
click at [396, 9] on icon at bounding box center [397, 8] width 3 height 1
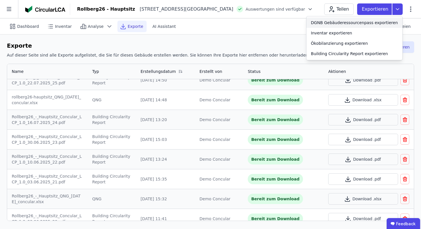
click at [345, 23] on div "DGNB Gebäuderessourcenpass exportieren" at bounding box center [354, 23] width 87 height 6
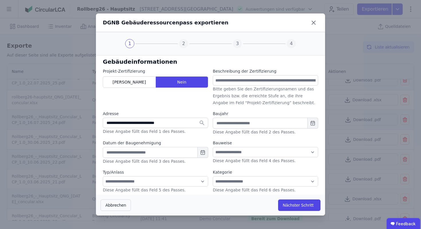
type input "**********"
type input "****"
type input "**********"
select select "**"
select select "*"
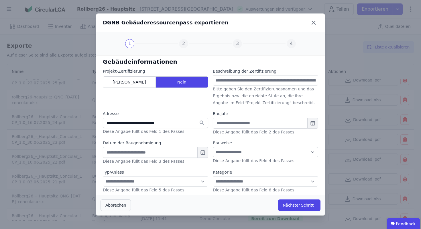
select select "*"
type input "*****"
select select "*"
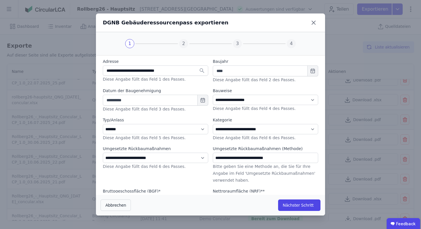
scroll to position [57, 0]
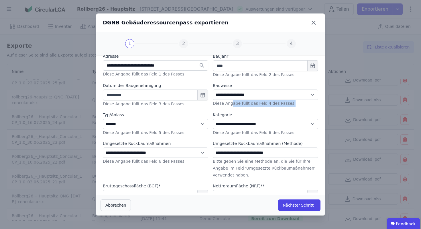
drag, startPoint x: 231, startPoint y: 105, endPoint x: 290, endPoint y: 105, distance: 58.4
click at [290, 105] on div "**********" at bounding box center [265, 94] width 105 height 25
drag, startPoint x: 214, startPoint y: 104, endPoint x: 295, endPoint y: 105, distance: 81.1
click at [295, 105] on div "**********" at bounding box center [265, 94] width 105 height 25
click at [288, 105] on label "Diese Angabe füllt das Feld 4 des Passes." at bounding box center [254, 103] width 83 height 5
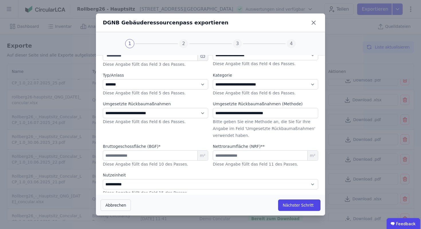
scroll to position [101, 0]
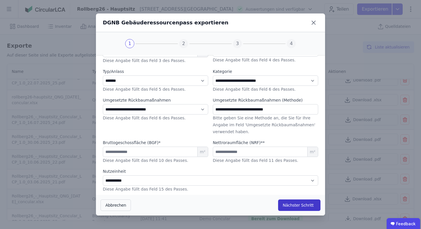
click at [296, 208] on button "Nächster Schritt" at bounding box center [299, 204] width 42 height 11
select select "*"
select select "**"
select select "*"
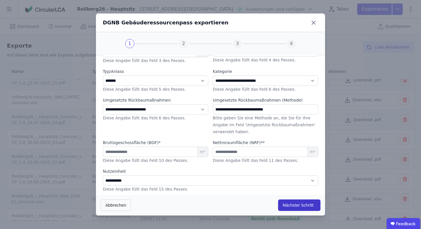
select select "*"
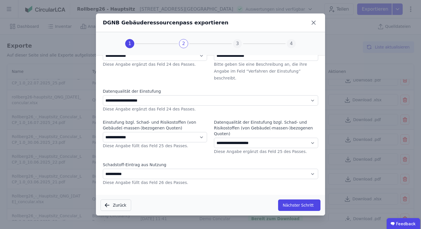
scroll to position [0, 0]
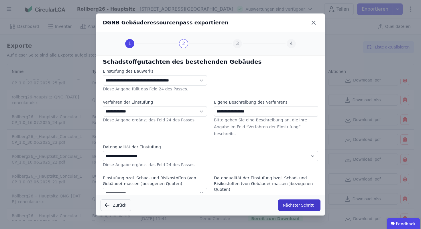
click at [307, 204] on button "Nächster Schritt" at bounding box center [299, 204] width 42 height 11
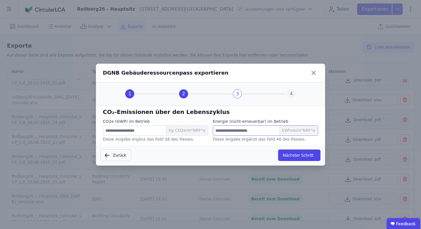
drag, startPoint x: 233, startPoint y: 131, endPoint x: 194, endPoint y: 128, distance: 38.8
click at [192, 128] on div "CO2e (GWP) im Betrieb **** kg CO2e/m²NRF*a Diese Angabe ergänz das Feld 38 des …" at bounding box center [210, 130] width 215 height 24
click at [294, 155] on button "Nächster Schritt" at bounding box center [299, 154] width 42 height 11
select select "*"
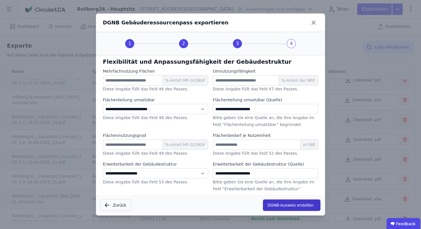
click at [296, 206] on button "DGNB-Ausweis erstellen" at bounding box center [292, 204] width 58 height 11
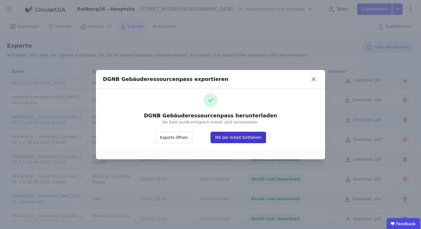
click at [221, 136] on button "Mit der Arbeit fortfahren" at bounding box center [238, 136] width 56 height 11
